Goal: Task Accomplishment & Management: Use online tool/utility

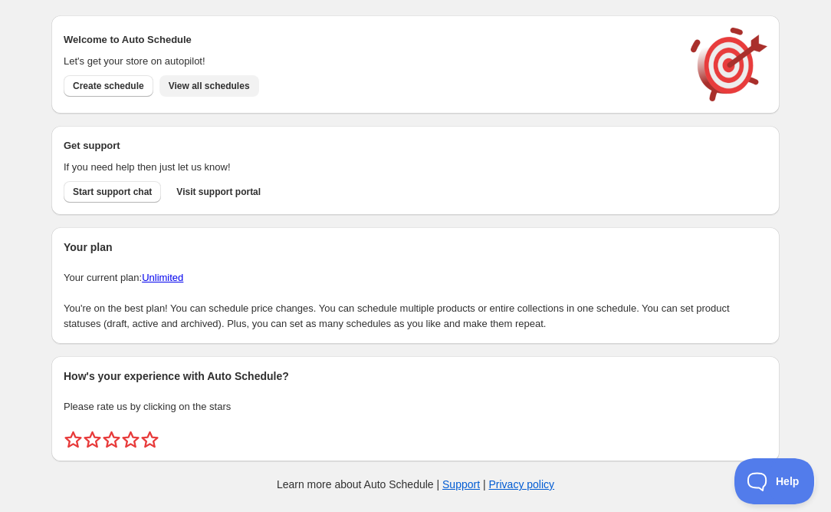
click at [216, 84] on span "View all schedules" at bounding box center [209, 86] width 81 height 12
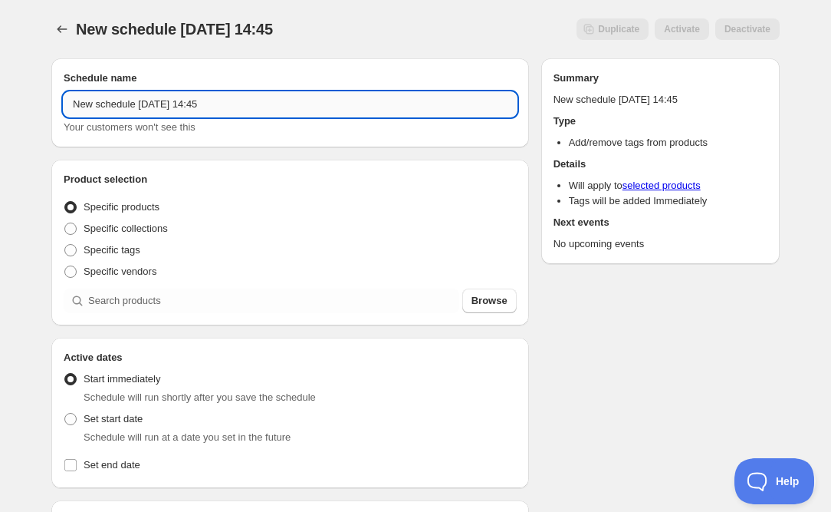
click at [252, 107] on input "New schedule [DATE] 14:45" at bounding box center [290, 104] width 453 height 25
type input "REMOVE TAG - Snow Leopard"
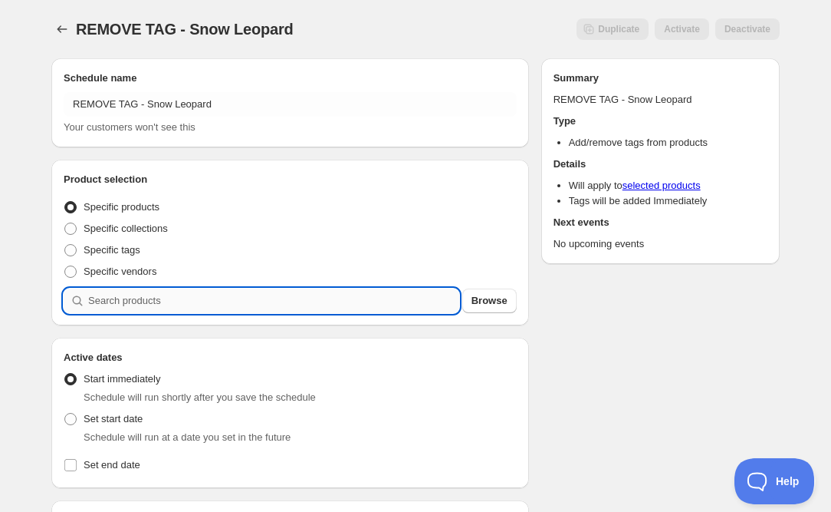
click at [137, 302] on input "search" at bounding box center [273, 300] width 371 height 25
type input "s"
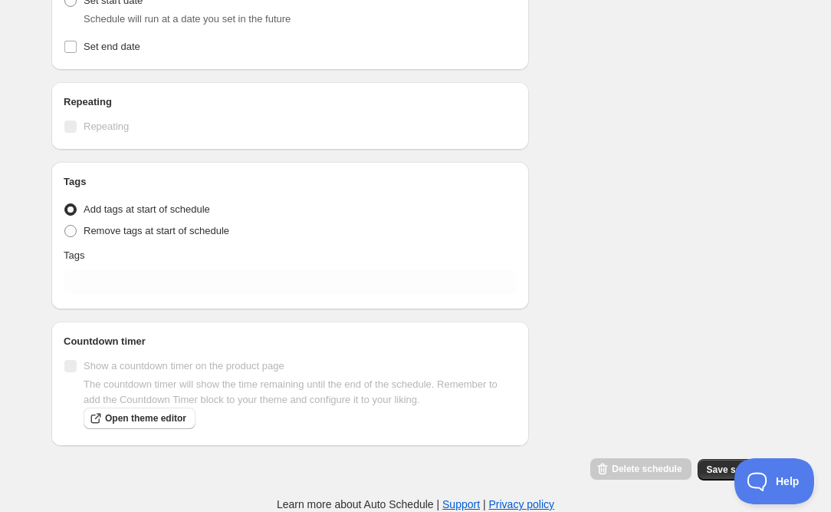
scroll to position [687, 0]
click at [68, 232] on span at bounding box center [70, 231] width 12 height 12
click at [65, 225] on input "Remove tags at start of schedule" at bounding box center [64, 225] width 1 height 1
radio input "true"
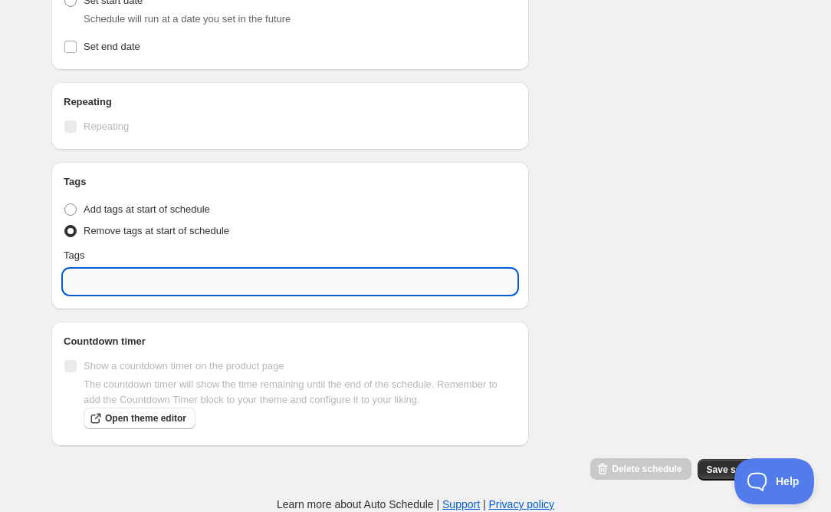
click at [129, 286] on input "text" at bounding box center [290, 281] width 453 height 25
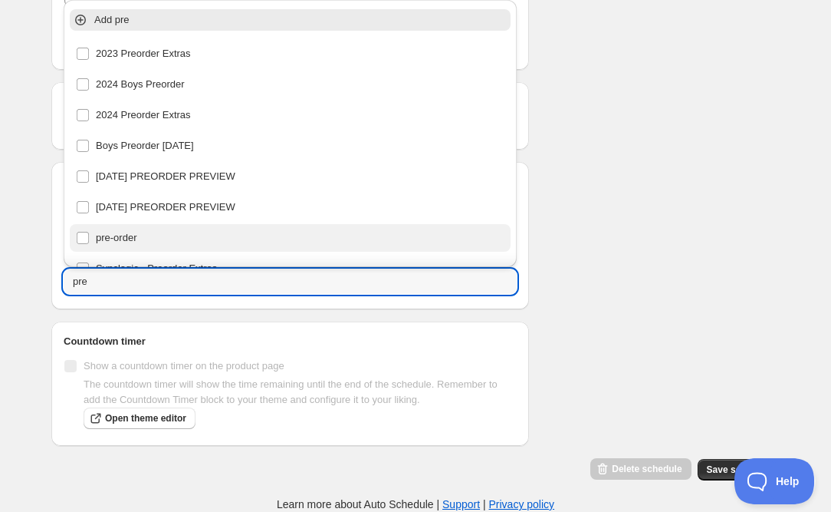
click at [123, 242] on div "pre-order" at bounding box center [290, 237] width 429 height 21
type input "pre-order"
checkbox input "true"
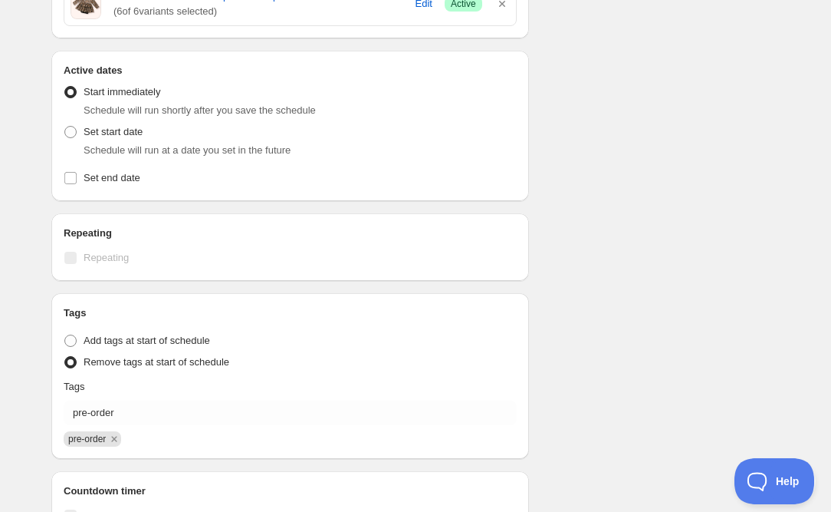
scroll to position [547, 0]
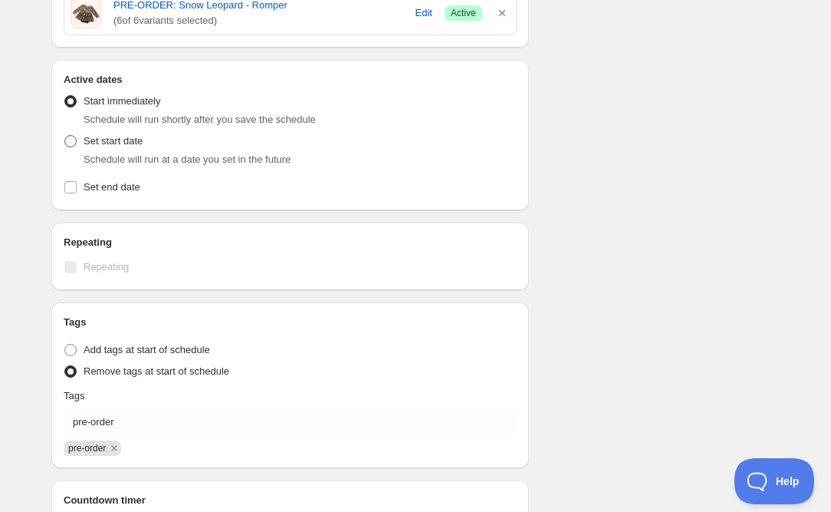
click at [69, 147] on span at bounding box center [70, 141] width 12 height 12
click at [65, 136] on input "Set start date" at bounding box center [64, 135] width 1 height 1
radio input "true"
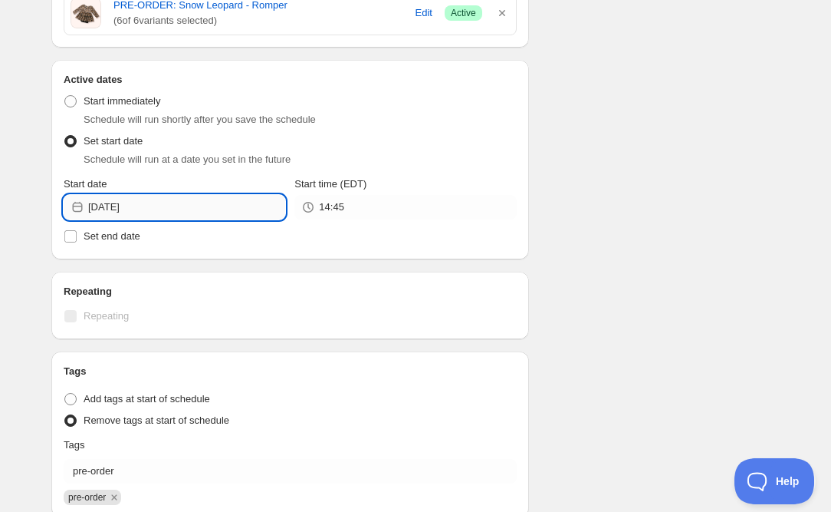
click at [198, 207] on input "[DATE]" at bounding box center [186, 207] width 197 height 25
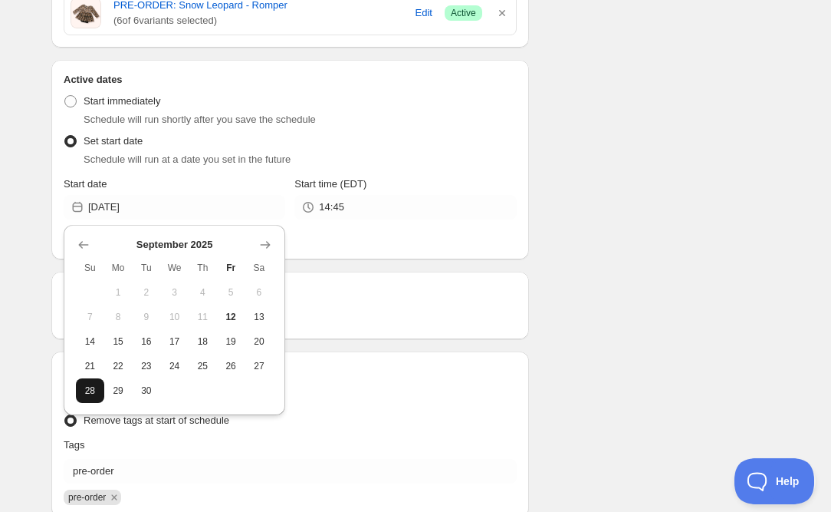
click at [91, 389] on span "28" at bounding box center [90, 390] width 16 height 12
type input "[DATE]"
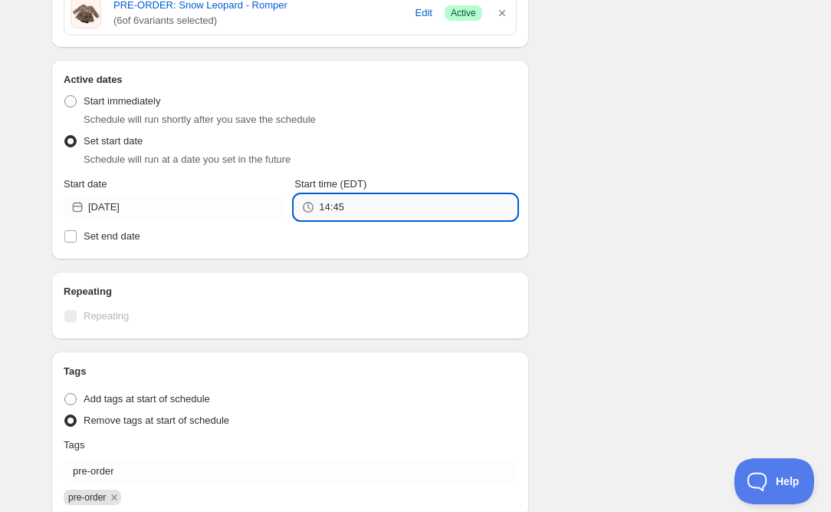
click at [370, 207] on input "14:45" at bounding box center [417, 207] width 197 height 25
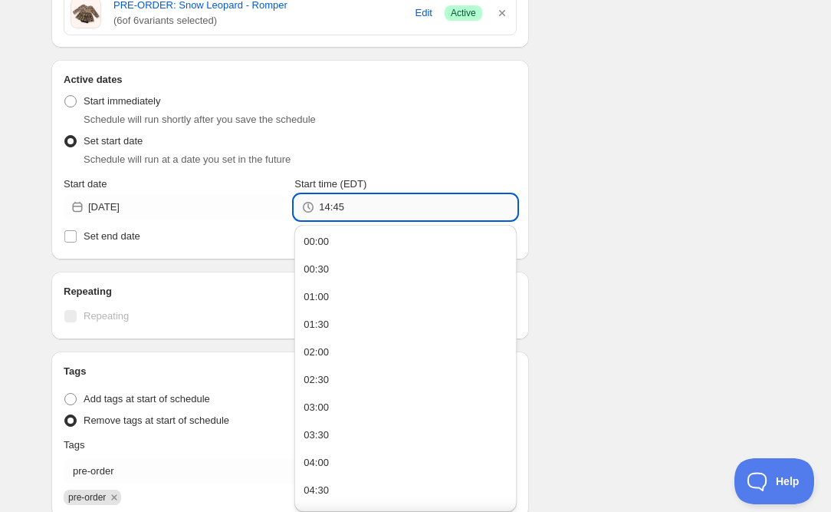
click at [370, 207] on input "14:45" at bounding box center [417, 207] width 197 height 25
type input "11:59"
click at [570, 217] on div "Schedule name REMOVE TAG - Snow Leopard Your customers won't see this Product s…" at bounding box center [409, 93] width 741 height 1189
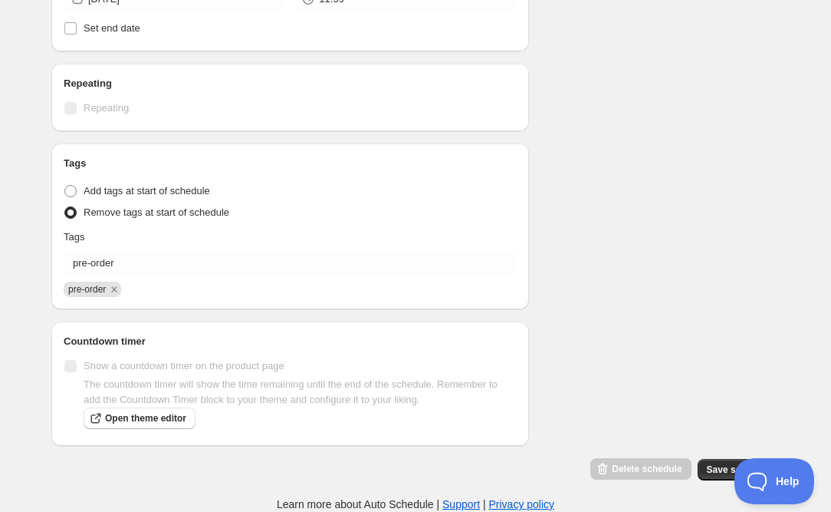
scroll to position [755, 0]
click at [707, 472] on span "Save schedule" at bounding box center [739, 469] width 64 height 12
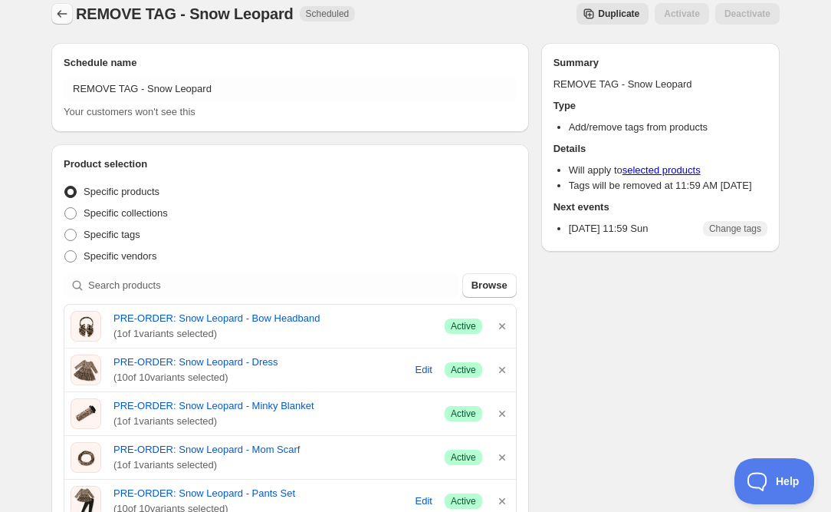
click at [61, 18] on icon "Schedules" at bounding box center [61, 13] width 15 height 15
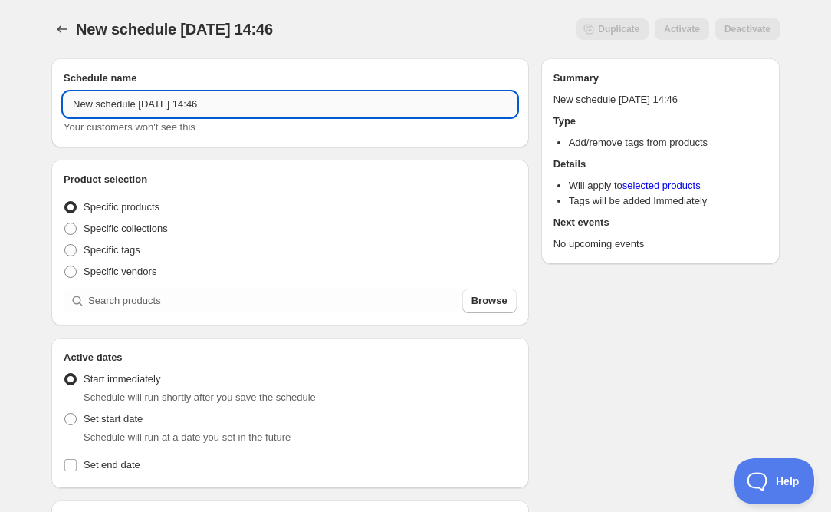
click at [160, 100] on input "New schedule [DATE] 14:46" at bounding box center [290, 104] width 453 height 25
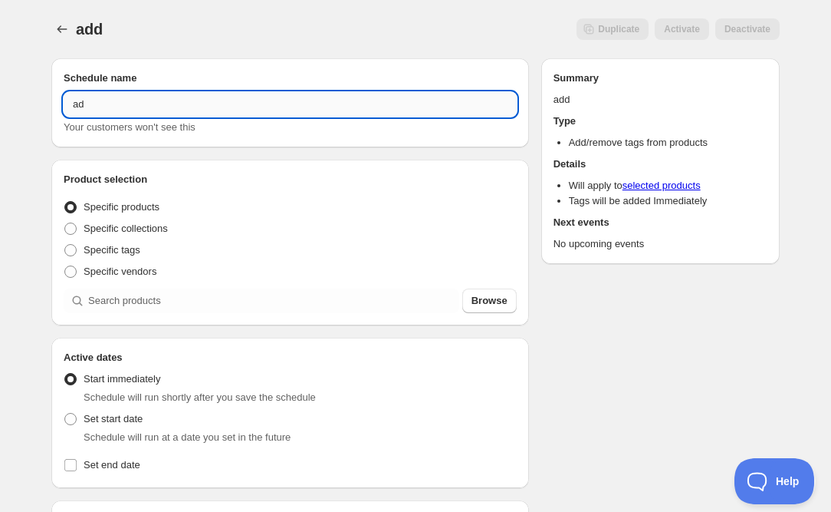
type input "a"
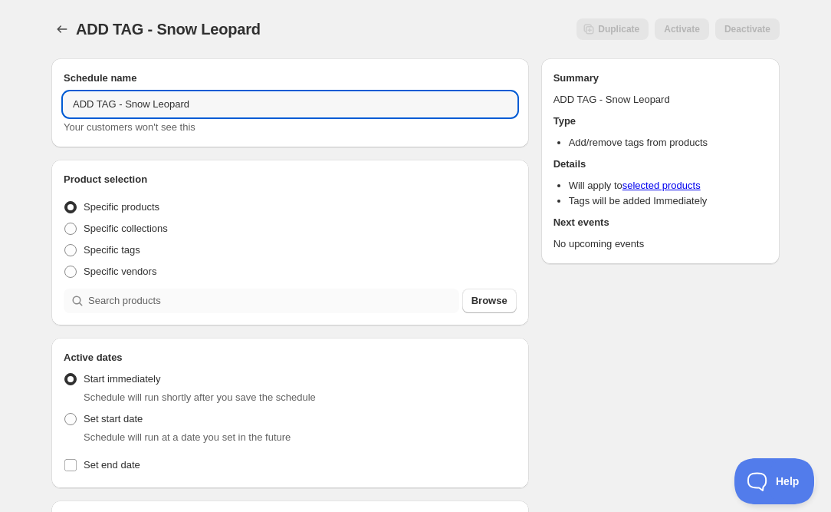
type input "ADD TAG - Snow Leopard"
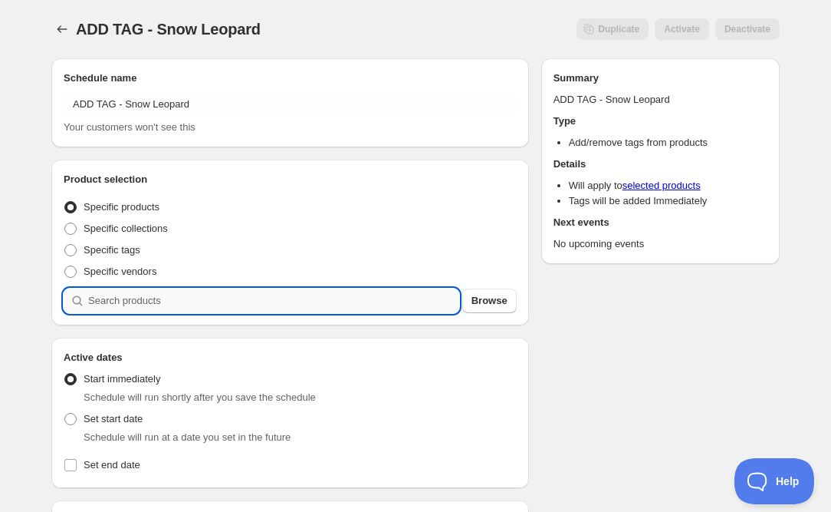
click at [117, 308] on input "search" at bounding box center [273, 300] width 371 height 25
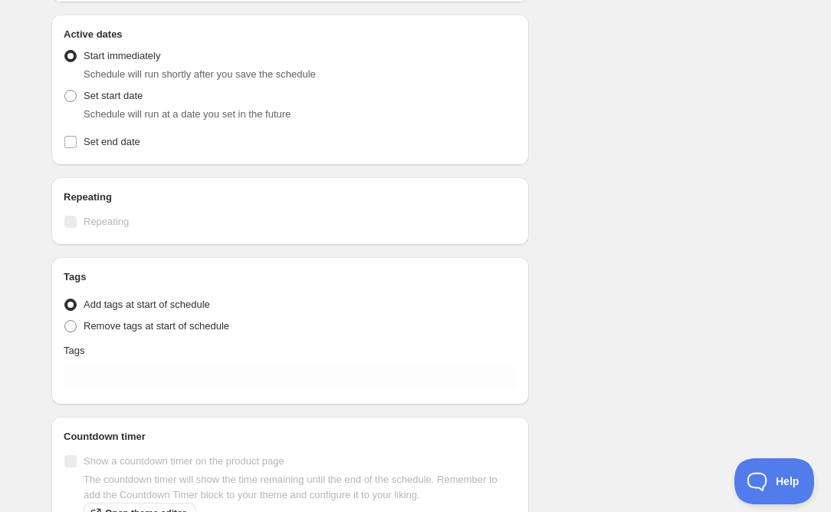
scroll to position [585, 0]
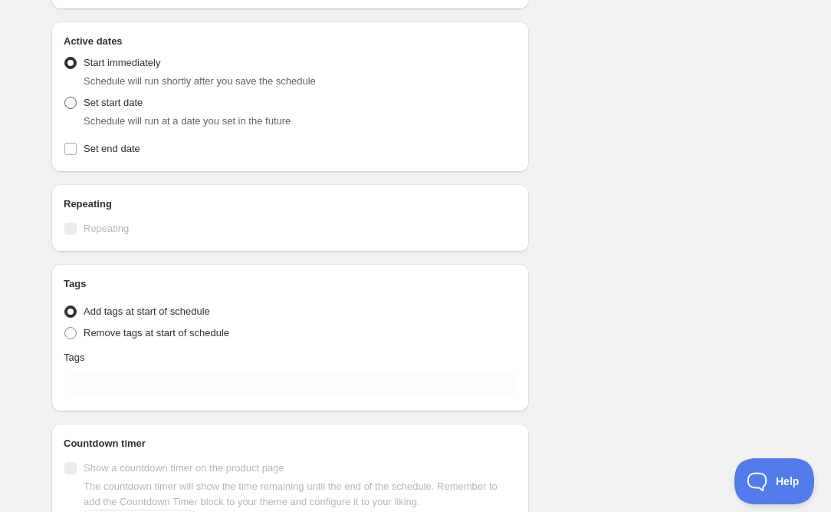
click at [74, 103] on span at bounding box center [70, 103] width 12 height 12
click at [65, 97] on input "Set start date" at bounding box center [64, 97] width 1 height 1
radio input "true"
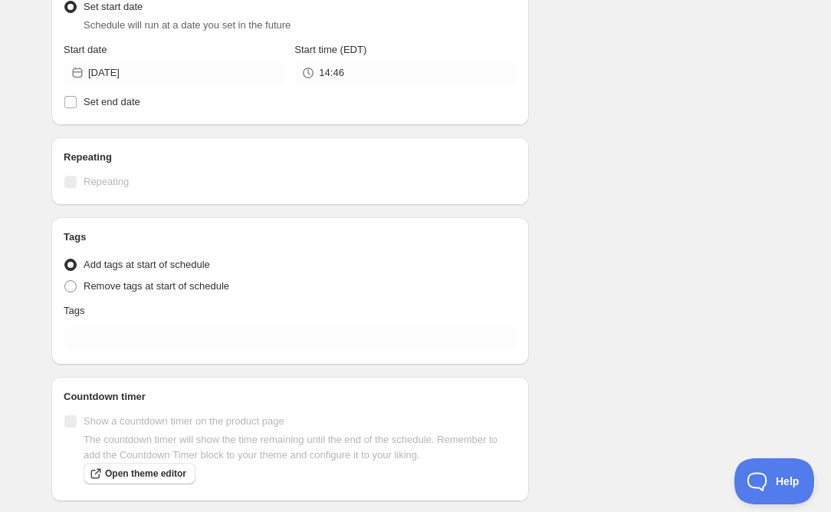
scroll to position [680, 0]
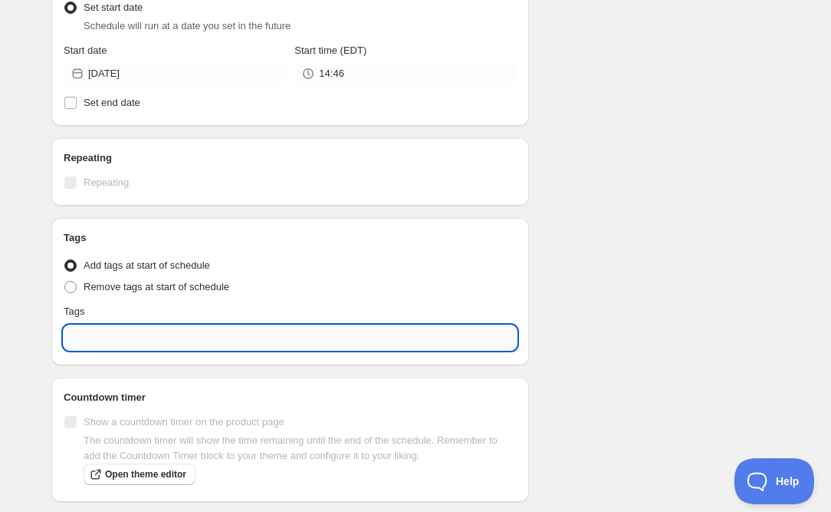
click at [104, 340] on input "text" at bounding box center [290, 337] width 453 height 25
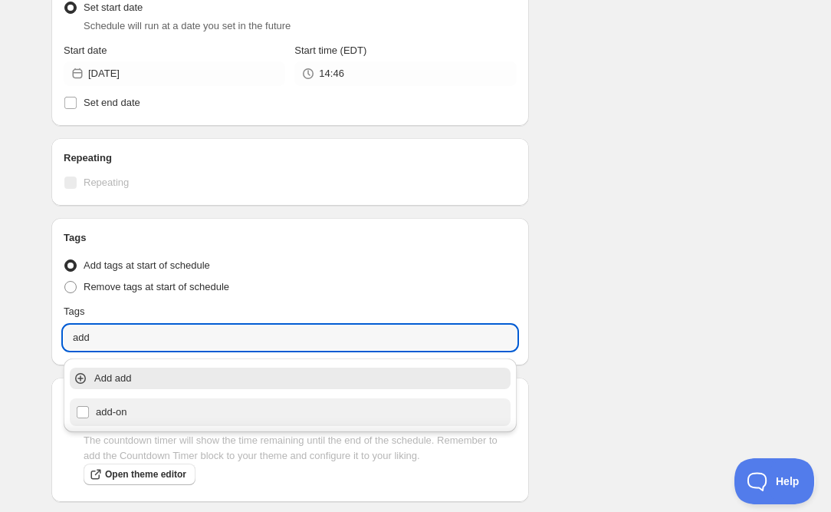
click at [110, 415] on div "add-on" at bounding box center [290, 411] width 429 height 21
type input "add-on"
checkbox input "true"
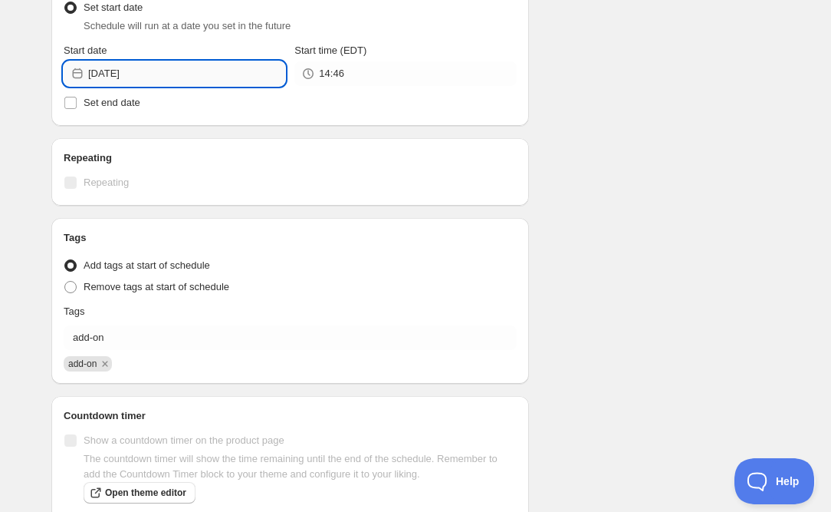
click at [167, 75] on input "[DATE]" at bounding box center [186, 73] width 197 height 25
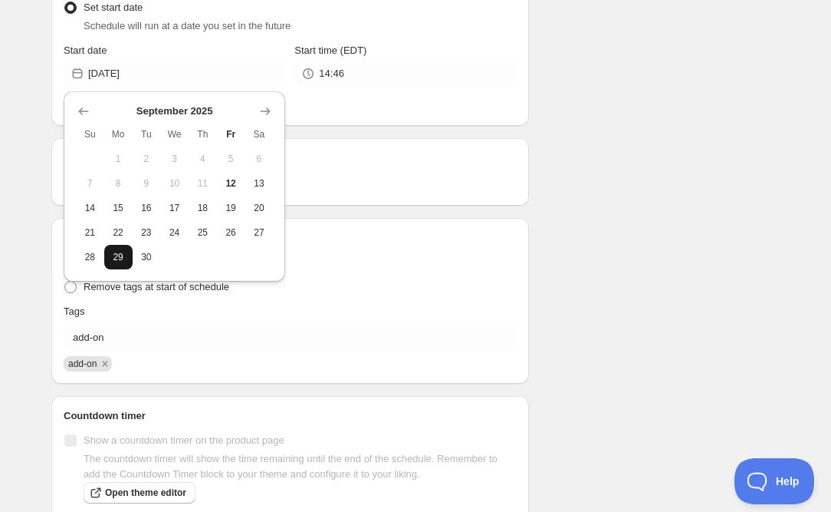
click at [123, 262] on span "29" at bounding box center [118, 257] width 16 height 12
type input "[DATE]"
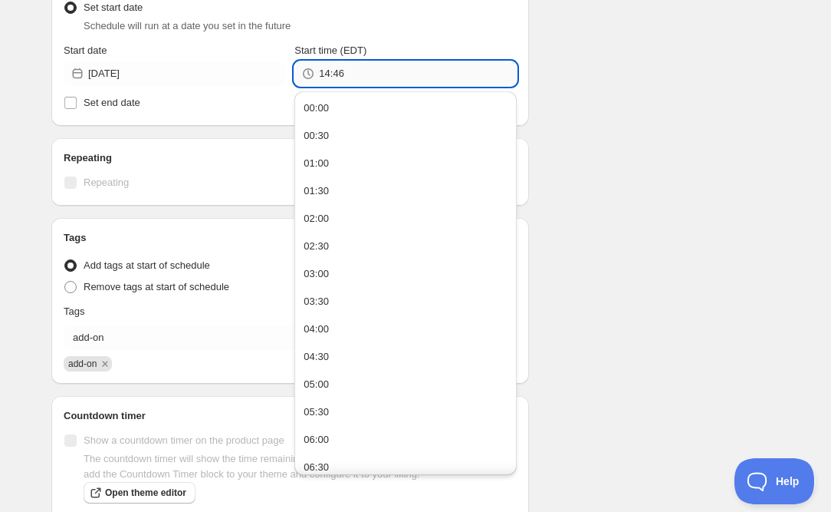
click at [407, 74] on input "14:46" at bounding box center [417, 73] width 197 height 25
type input "09:00"
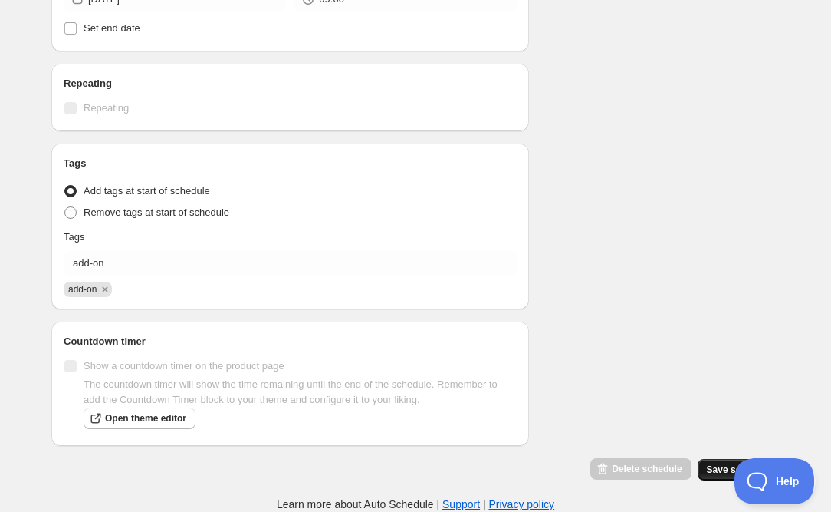
scroll to position [758, 0]
click at [710, 468] on span "Save schedule" at bounding box center [739, 469] width 64 height 12
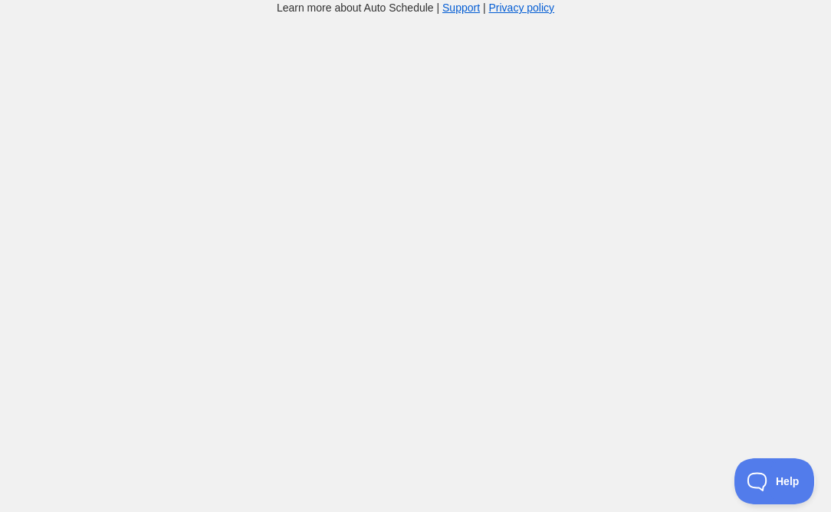
scroll to position [15, 0]
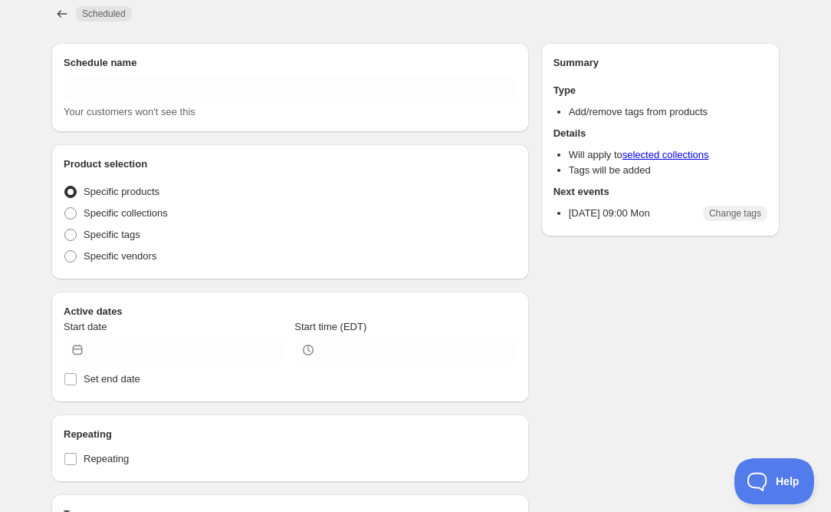
type input "ADD TAG - Snow Leopard"
radio input "true"
type input "[DATE]"
type input "09:00"
radio input "true"
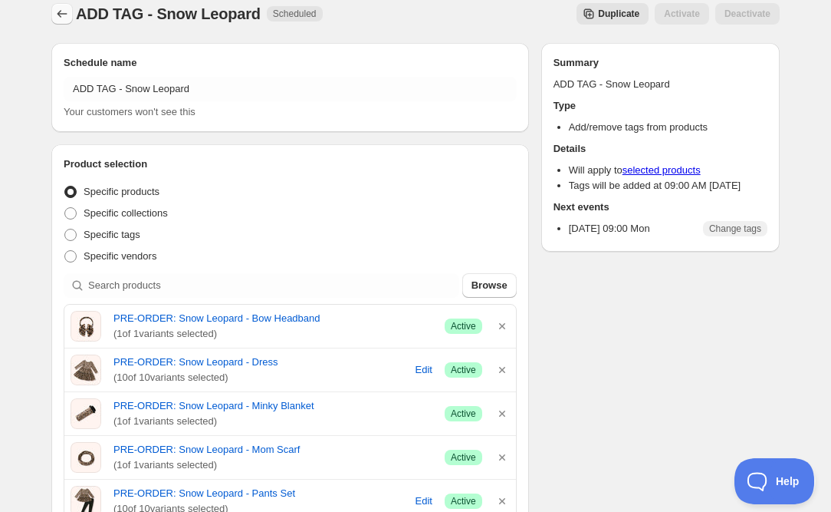
click at [56, 14] on icon "Schedules" at bounding box center [61, 13] width 15 height 15
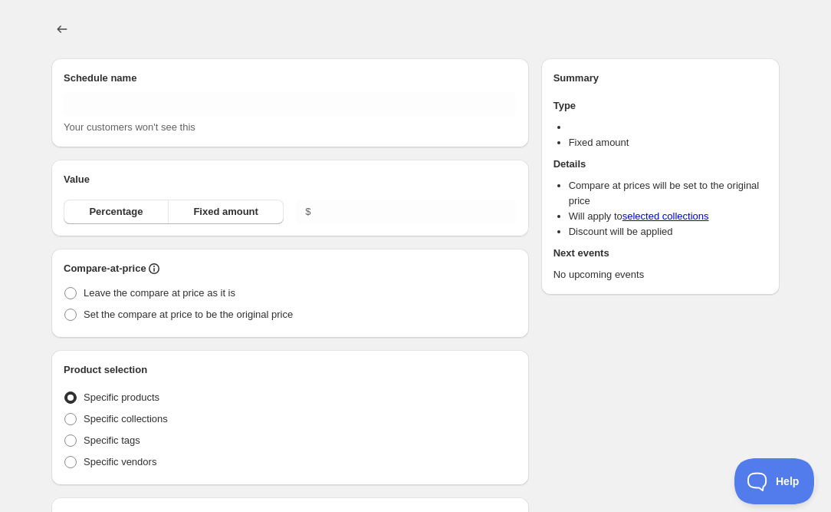
type input "New schedule [DATE] 14:47"
radio input "true"
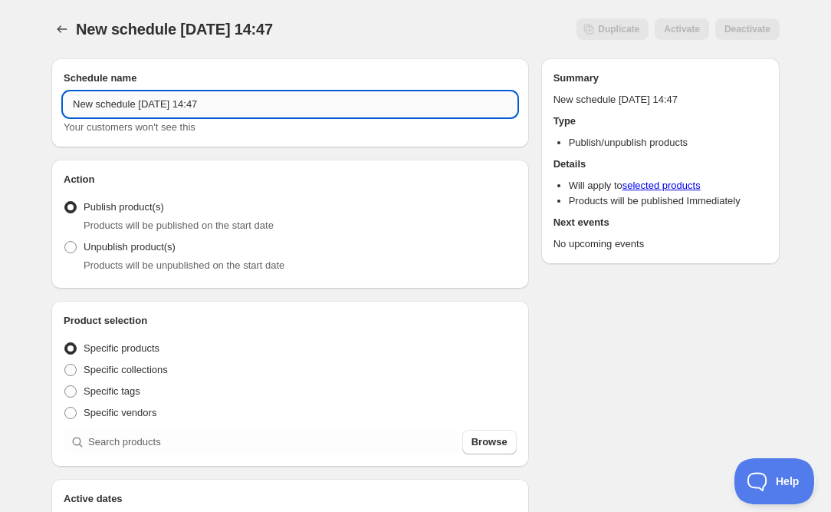
click at [164, 107] on input "New schedule [DATE] 14:47" at bounding box center [290, 104] width 453 height 25
type input "ADD ON END - Snow Leopard"
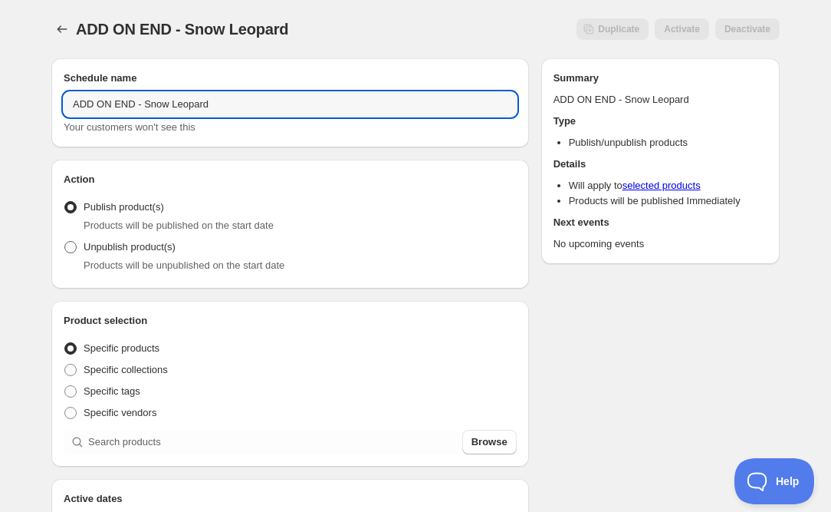
click at [75, 246] on span at bounding box center [70, 247] width 12 height 12
click at [65, 242] on input "Unpublish product(s)" at bounding box center [64, 241] width 1 height 1
radio input "true"
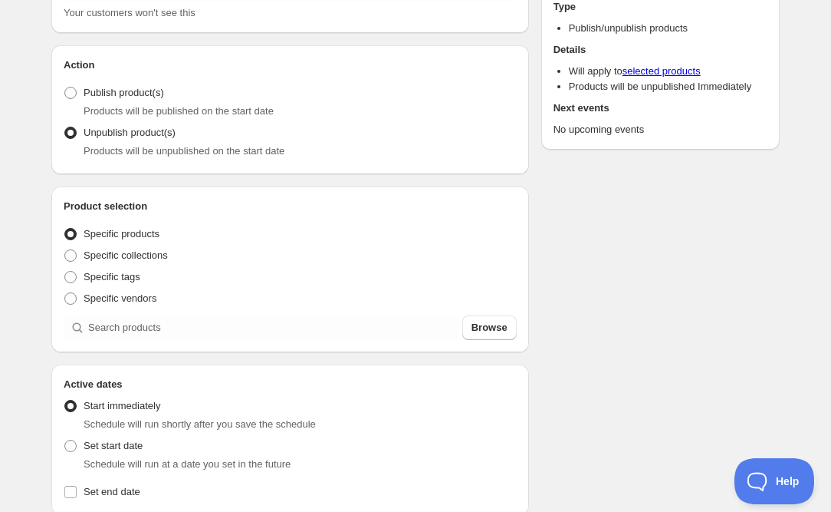
scroll to position [128, 0]
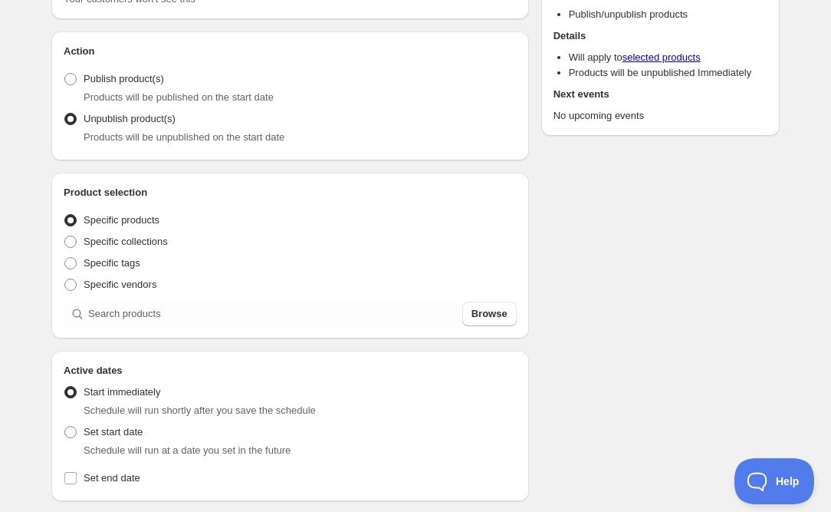
click at [100, 330] on div "Product selection Entity type Specific products Specific collections Specific t…" at bounding box center [290, 256] width 478 height 166
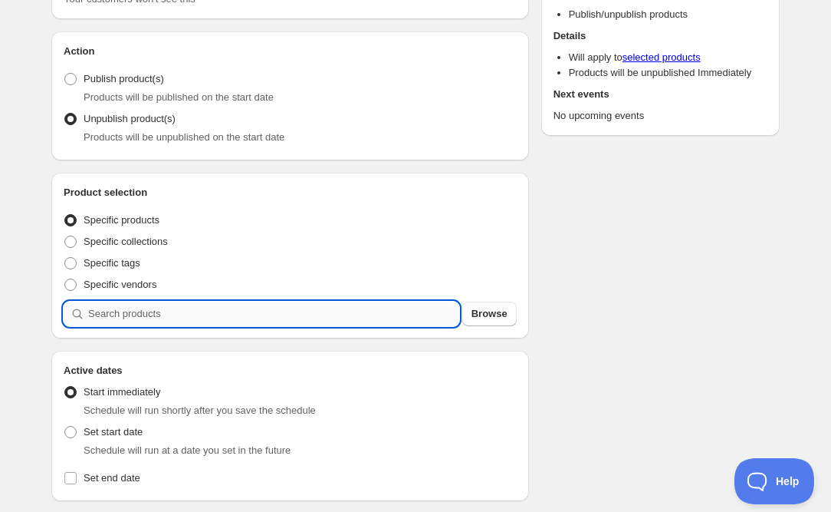
click at [107, 314] on input "search" at bounding box center [273, 313] width 371 height 25
type input "s"
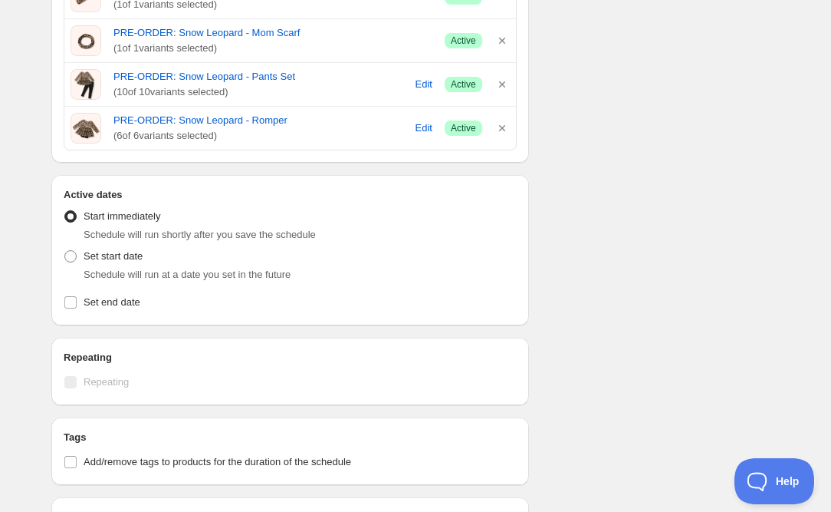
scroll to position [574, 0]
click at [67, 253] on span at bounding box center [70, 255] width 12 height 12
click at [65, 250] on input "Set start date" at bounding box center [64, 249] width 1 height 1
radio input "true"
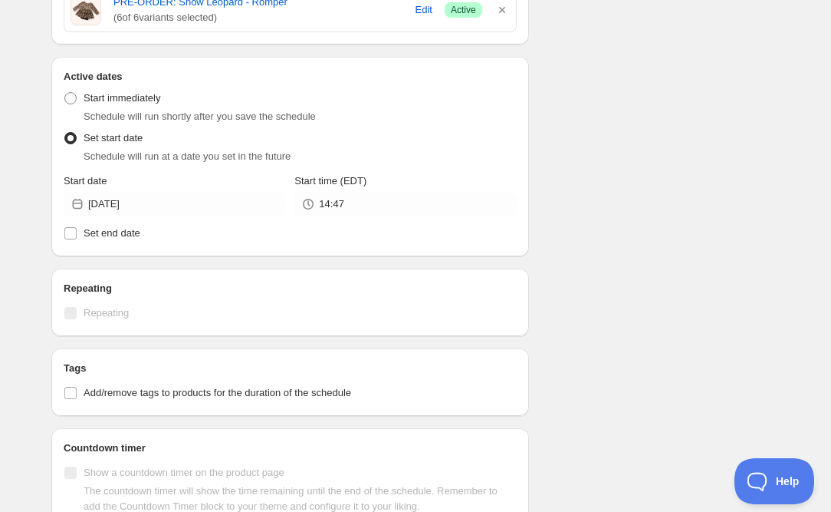
scroll to position [682, 0]
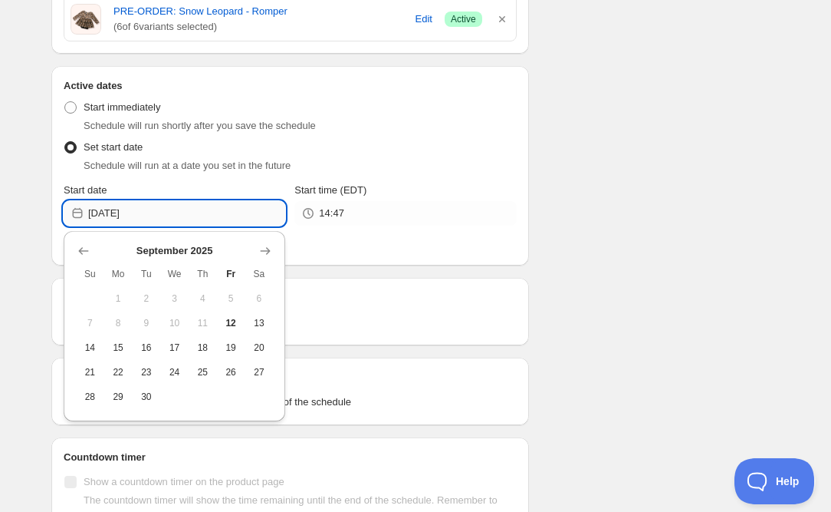
click at [216, 209] on input "[DATE]" at bounding box center [186, 213] width 197 height 25
click at [125, 400] on span "29" at bounding box center [118, 396] width 16 height 12
type input "[DATE]"
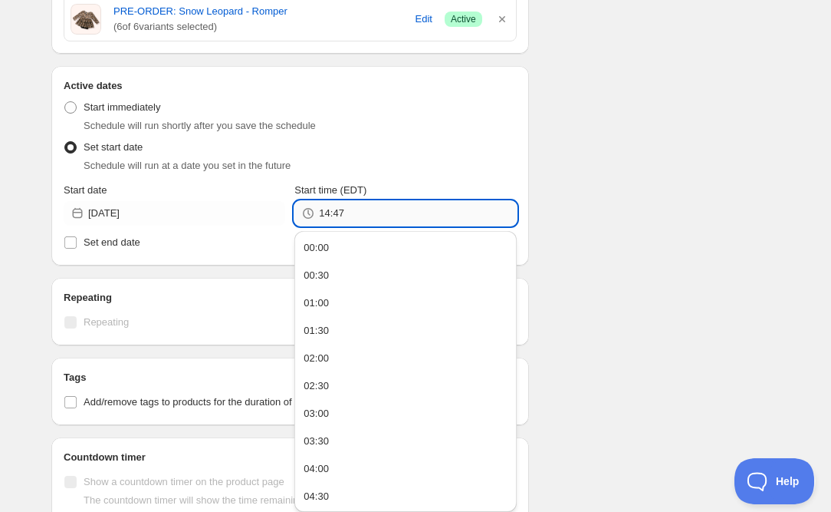
click at [448, 215] on input "14:47" at bounding box center [417, 213] width 197 height 25
type input "23:59"
click at [608, 244] on div "Schedule name ADD ON END - Snow Leopard Your customers won't see this Action Ac…" at bounding box center [409, 67] width 741 height 1407
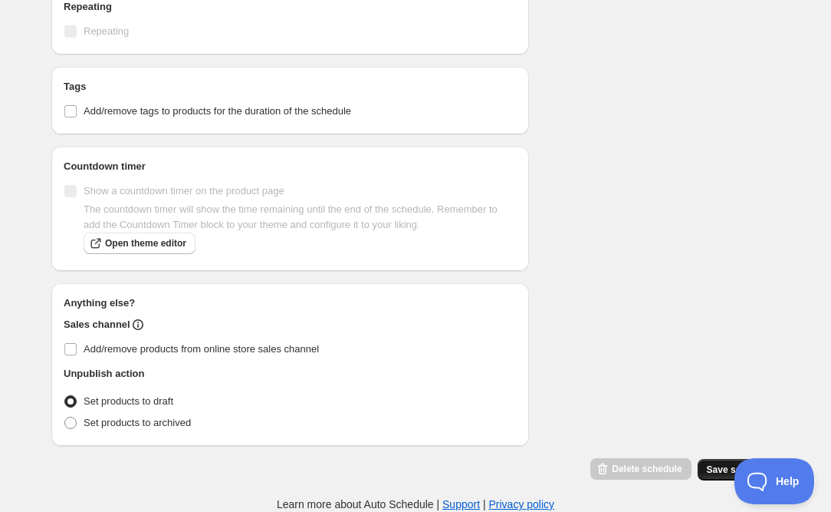
click at [719, 463] on span "Save schedule" at bounding box center [739, 469] width 64 height 12
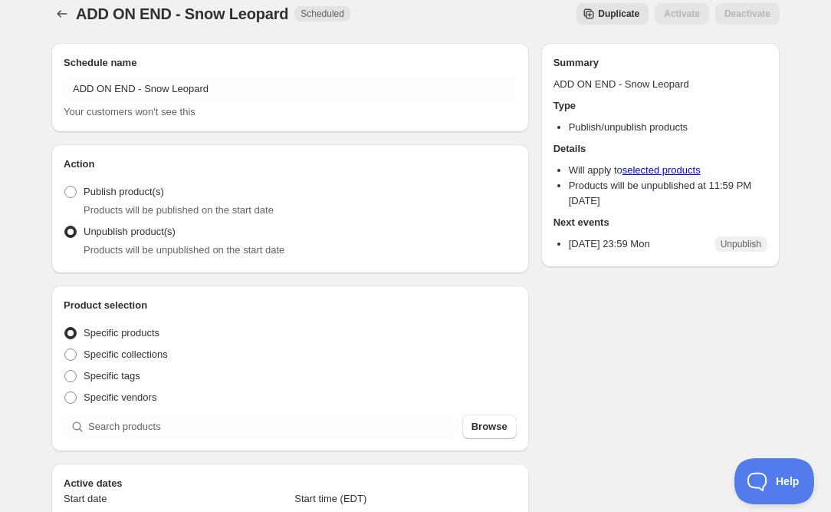
type input "ADD ON END - Snow Leopard"
radio input "true"
type input "[DATE]"
type input "23:59"
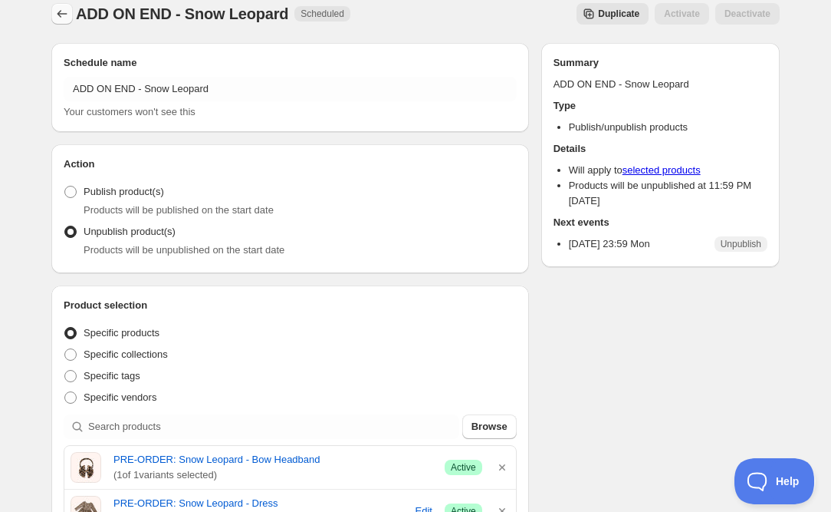
click at [61, 12] on icon "Schedules" at bounding box center [63, 13] width 10 height 7
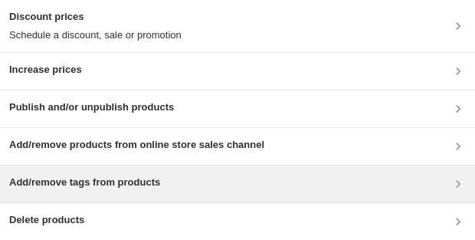
click at [123, 181] on h3 "Add/remove tags from products" at bounding box center [84, 182] width 151 height 15
click at [146, 182] on h3 "Add/remove tags from products" at bounding box center [84, 182] width 151 height 15
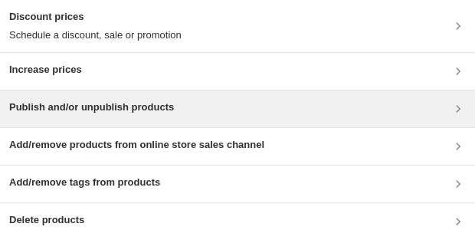
click at [161, 113] on h3 "Publish and/or unpublish products" at bounding box center [91, 107] width 165 height 15
